Goal: Information Seeking & Learning: Learn about a topic

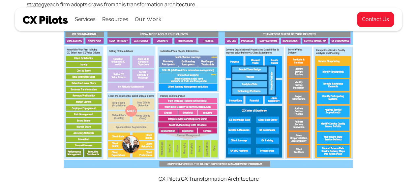
scroll to position [414, 0]
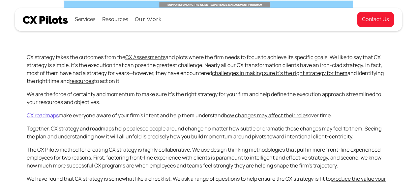
click at [44, 114] on link "CX roadmaps" at bounding box center [43, 114] width 32 height 7
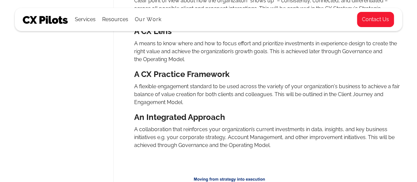
scroll to position [635, 0]
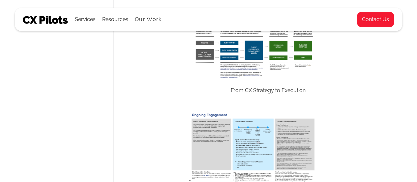
click at [254, 58] on img at bounding box center [252, 46] width 129 height 71
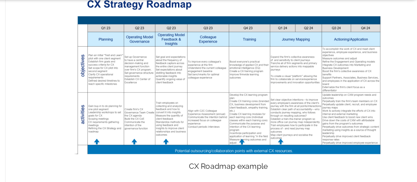
scroll to position [979, 0]
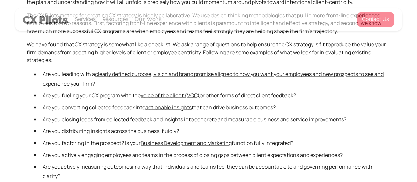
scroll to position [414, 0]
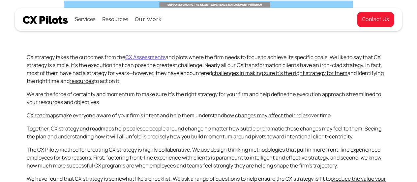
click at [146, 58] on link "CX Assessments" at bounding box center [145, 56] width 40 height 7
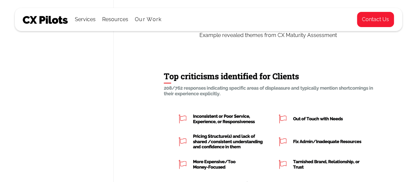
scroll to position [1481, 0]
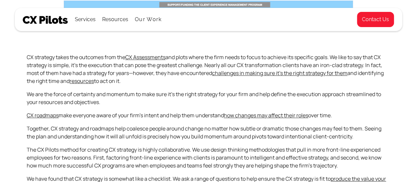
scroll to position [573, 0]
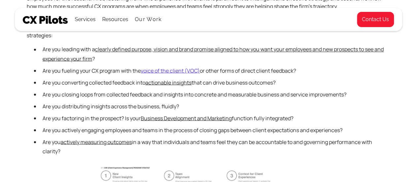
click at [168, 69] on link "voice of the client (VOC)" at bounding box center [170, 70] width 59 height 7
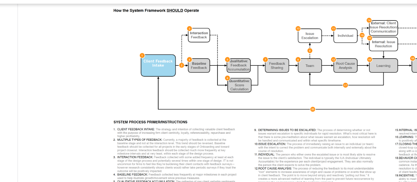
scroll to position [318, 0]
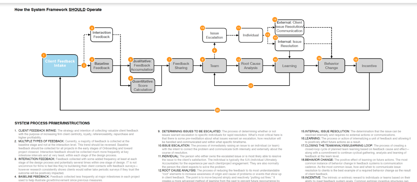
click at [197, 34] on img at bounding box center [268, 82] width 214 height 111
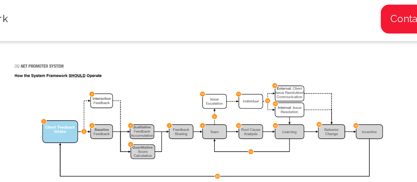
scroll to position [303, 0]
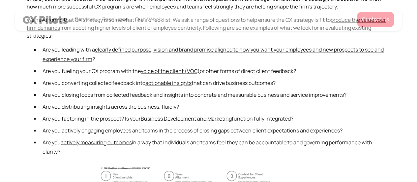
scroll to position [573, 0]
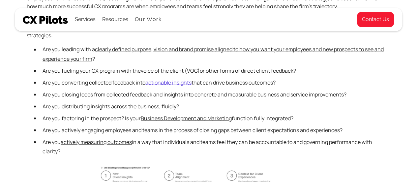
click at [160, 83] on link "actionable insights" at bounding box center [168, 81] width 46 height 7
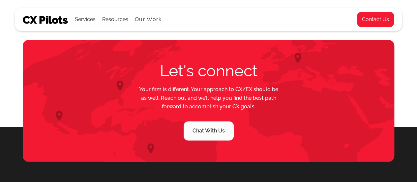
scroll to position [635, 0]
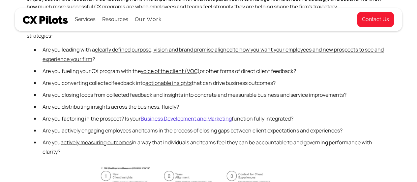
click at [160, 116] on link "Business Development and Marketing" at bounding box center [186, 117] width 91 height 7
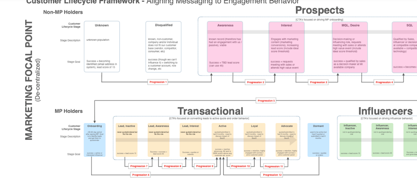
scroll to position [317, 0]
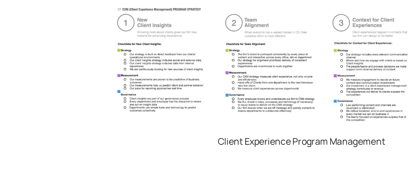
scroll to position [691, 0]
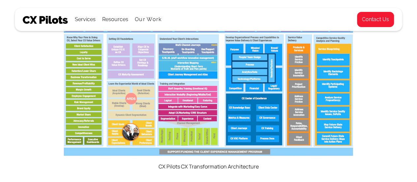
scroll to position [254, 0]
